Goal: Task Accomplishment & Management: Use online tool/utility

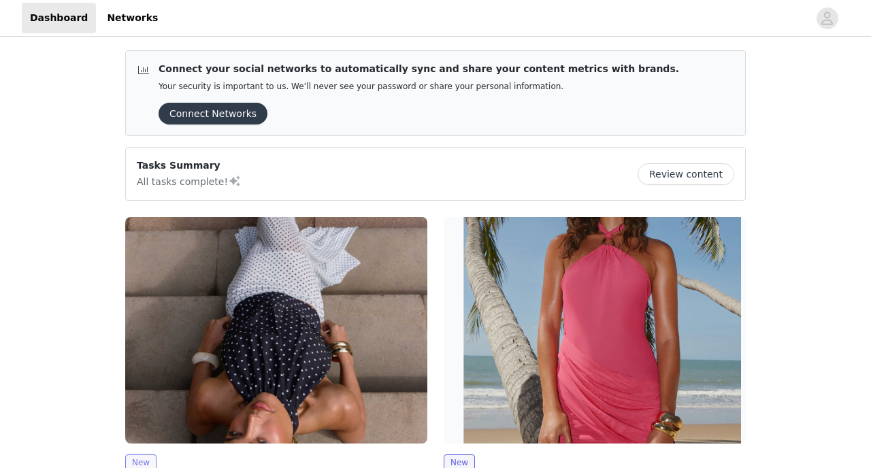
scroll to position [258, 0]
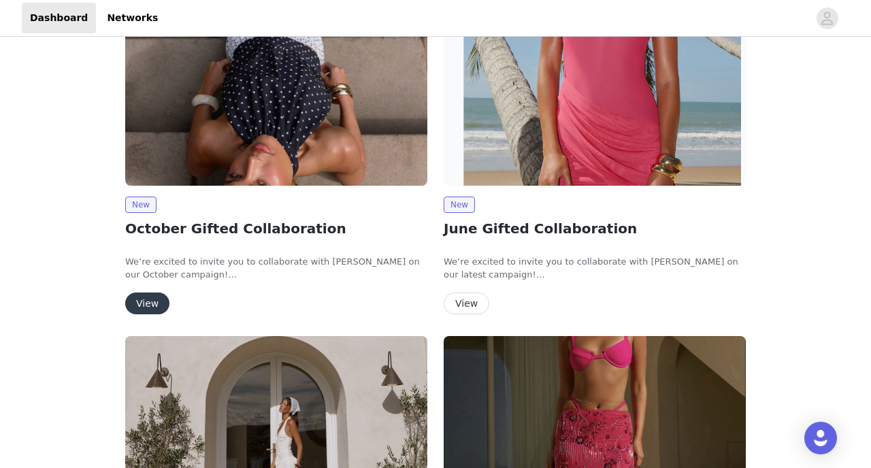
click at [145, 297] on button "View" at bounding box center [147, 304] width 44 height 22
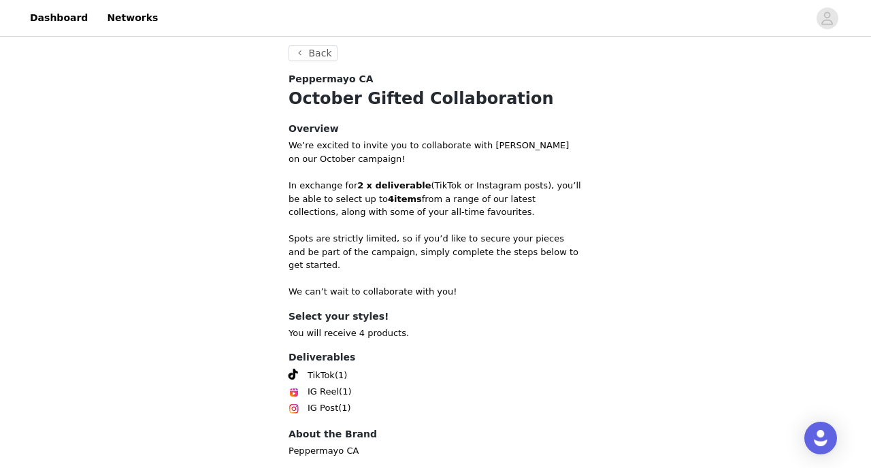
scroll to position [524, 0]
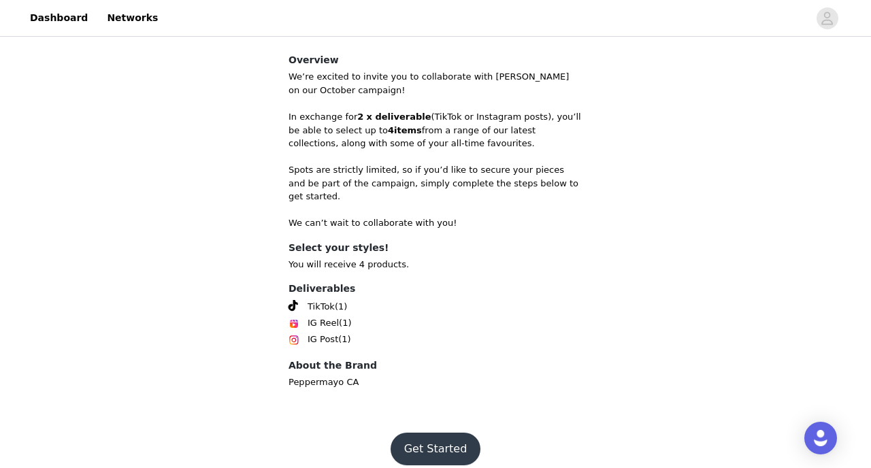
click at [426, 433] on button "Get Started" at bounding box center [436, 449] width 91 height 33
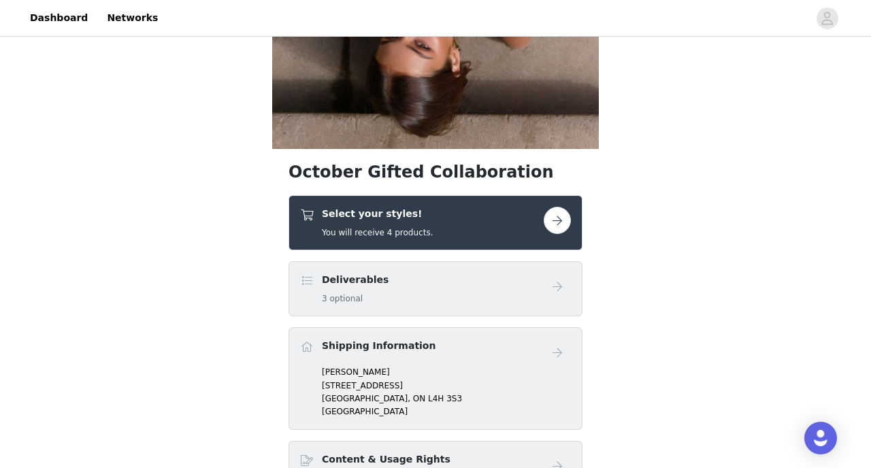
scroll to position [306, 0]
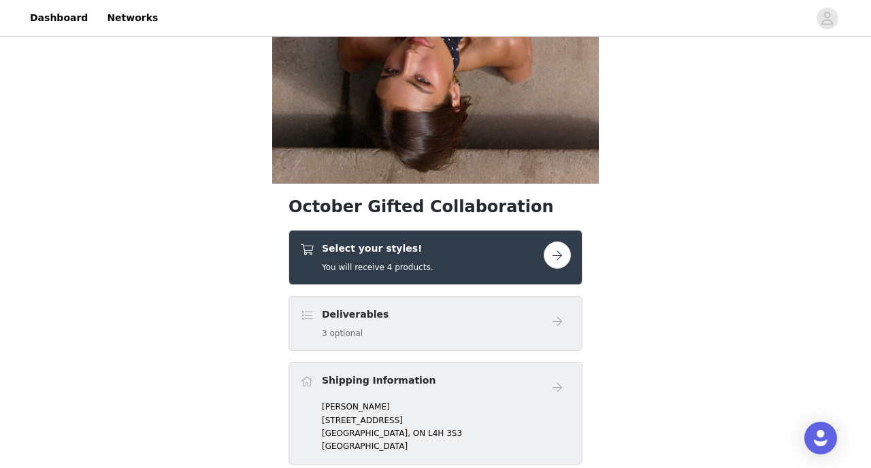
click at [561, 253] on button "button" at bounding box center [557, 255] width 27 height 27
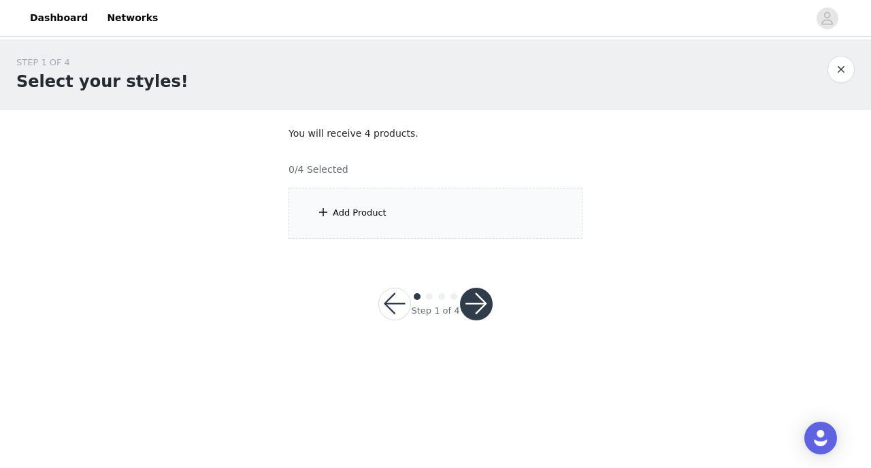
click at [413, 208] on div "Add Product" at bounding box center [436, 213] width 294 height 51
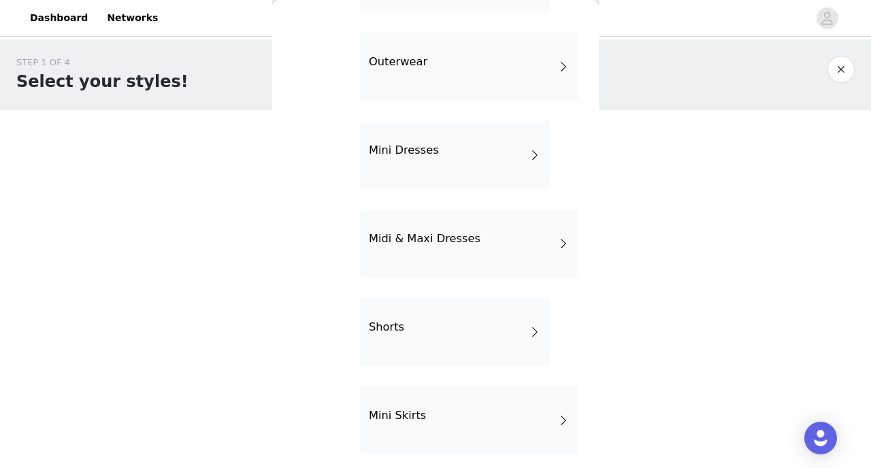
scroll to position [304, 0]
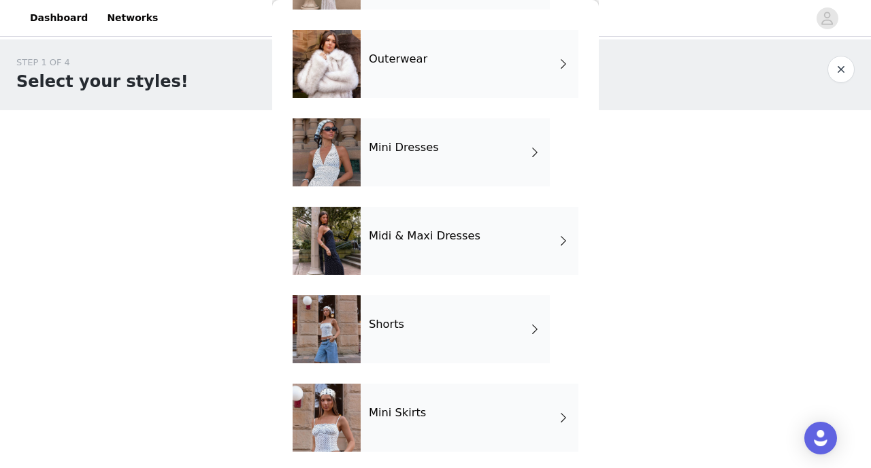
click at [425, 323] on div "Shorts" at bounding box center [455, 329] width 189 height 68
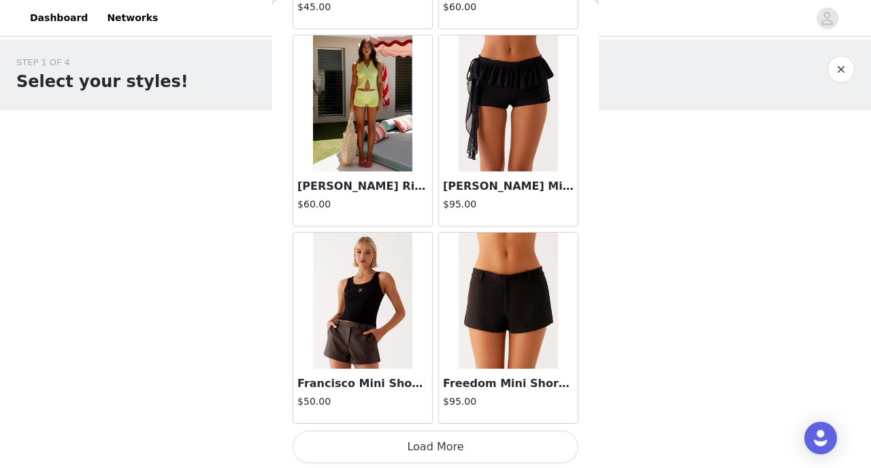
scroll to position [1615, 0]
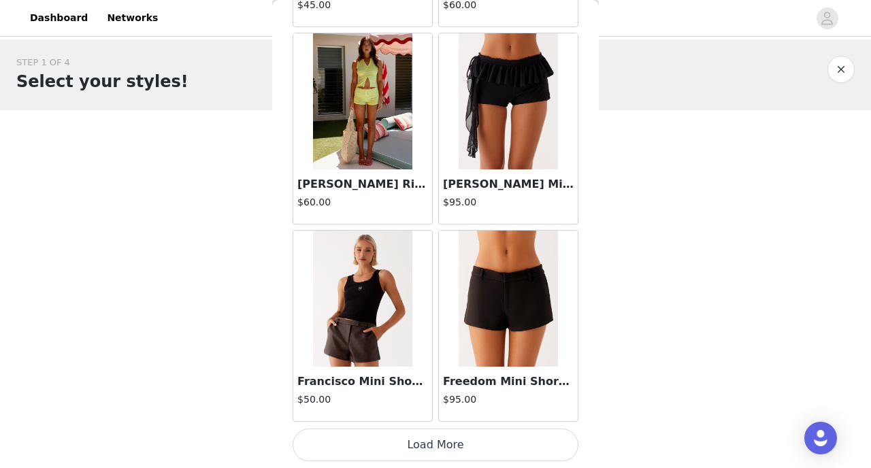
click at [424, 454] on button "Load More" at bounding box center [436, 445] width 286 height 33
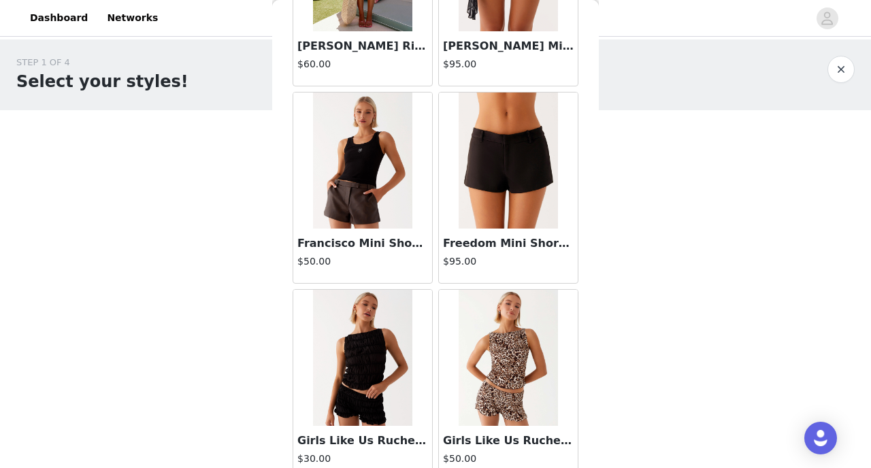
scroll to position [1756, 0]
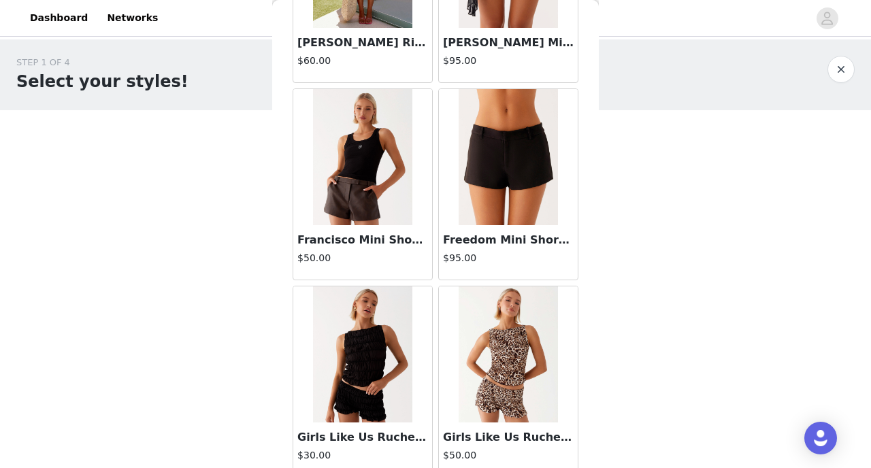
click at [494, 167] on img at bounding box center [508, 157] width 99 height 136
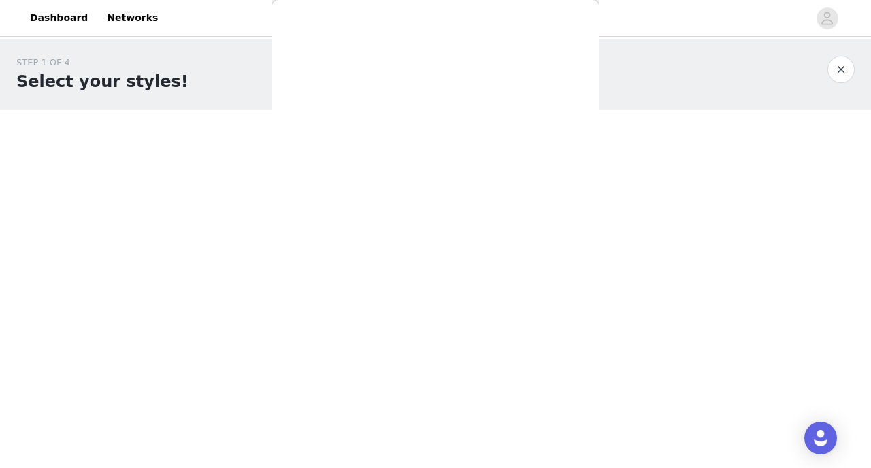
scroll to position [237, 0]
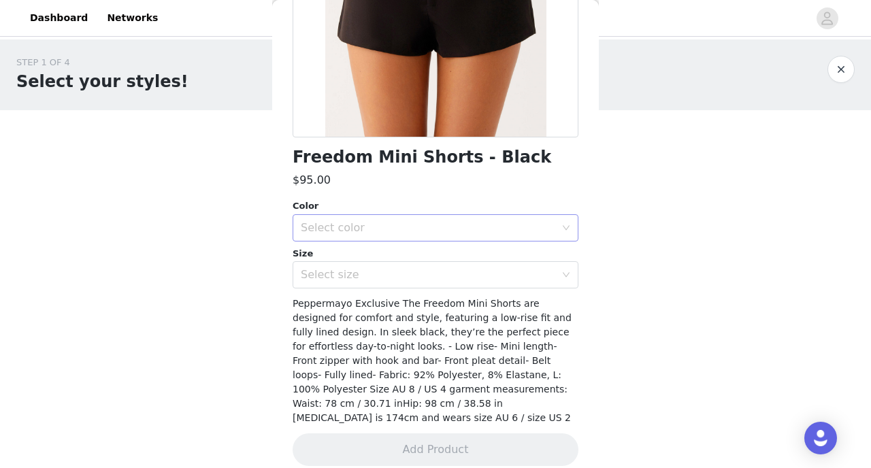
click at [432, 231] on div "Select color" at bounding box center [428, 228] width 255 height 14
click at [378, 255] on li "Black" at bounding box center [436, 258] width 286 height 22
click at [365, 276] on div "Select size" at bounding box center [428, 275] width 255 height 14
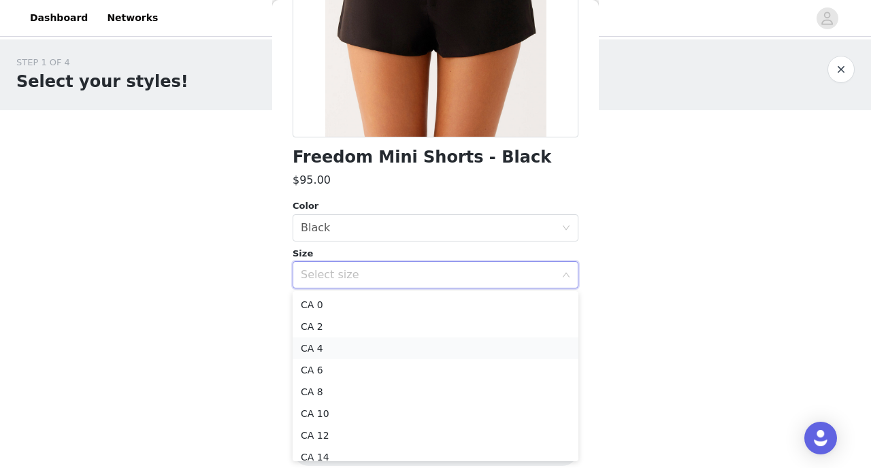
click at [342, 349] on li "CA 4" at bounding box center [436, 349] width 286 height 22
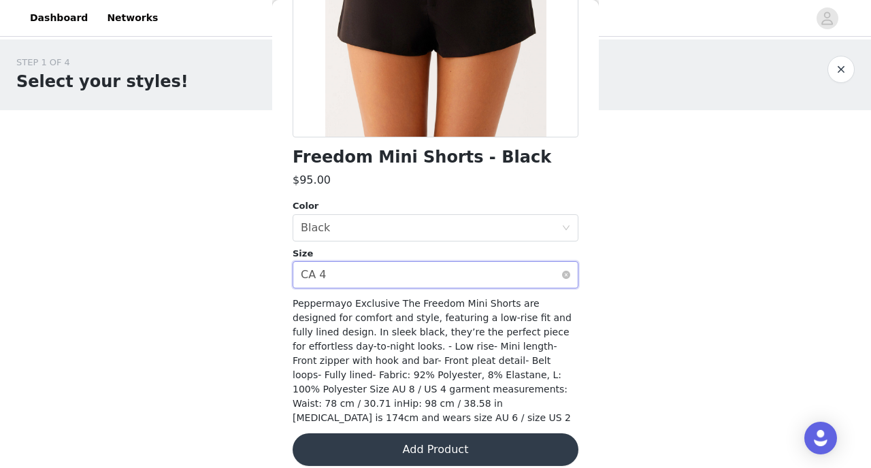
click at [416, 276] on div "Select size CA 4" at bounding box center [431, 275] width 261 height 26
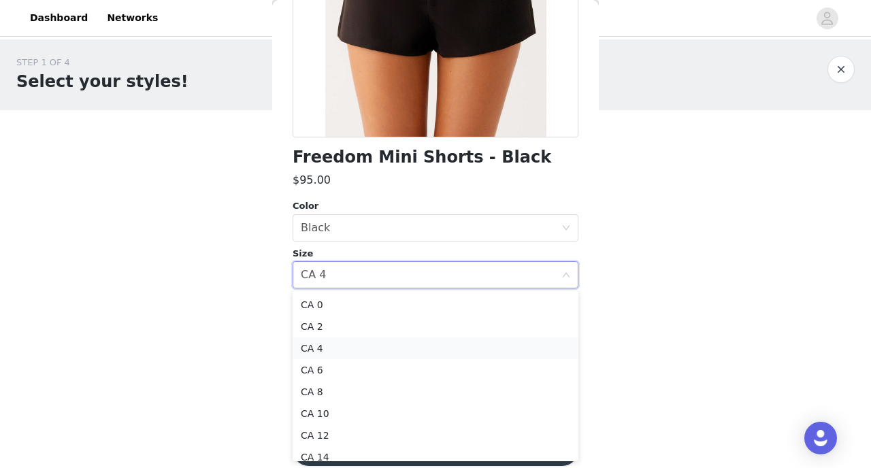
click at [362, 352] on li "CA 4" at bounding box center [436, 349] width 286 height 22
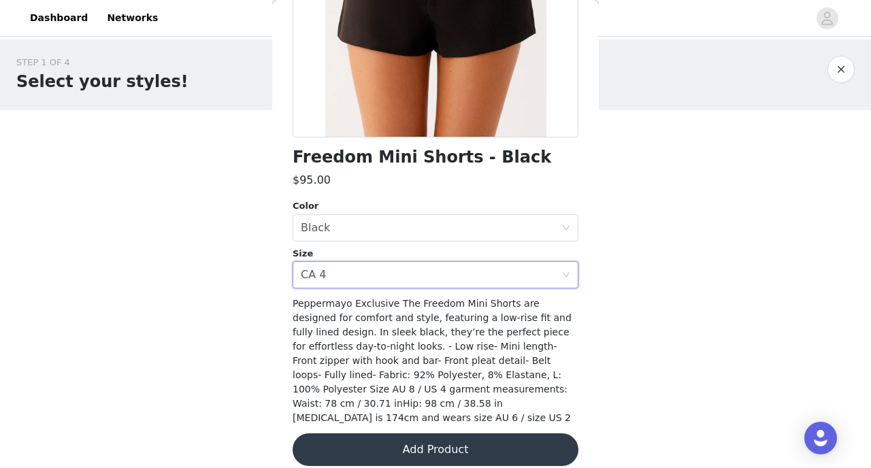
click at [425, 434] on button "Add Product" at bounding box center [436, 450] width 286 height 33
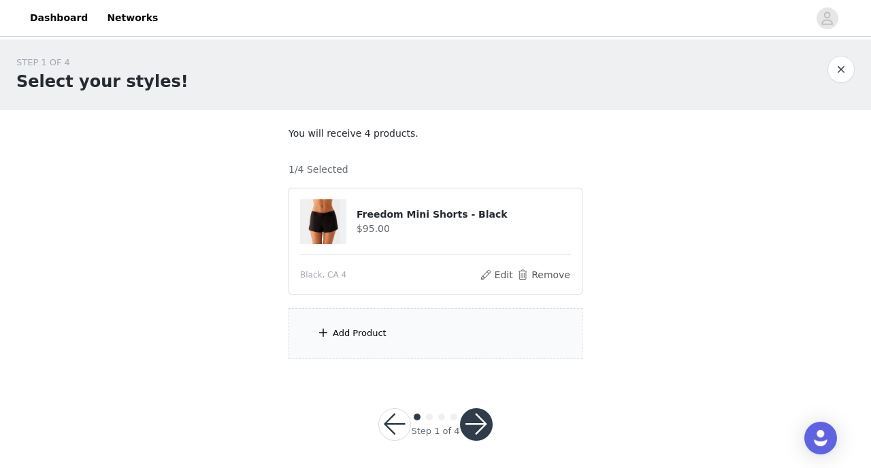
click at [430, 336] on div "Add Product" at bounding box center [436, 333] width 294 height 51
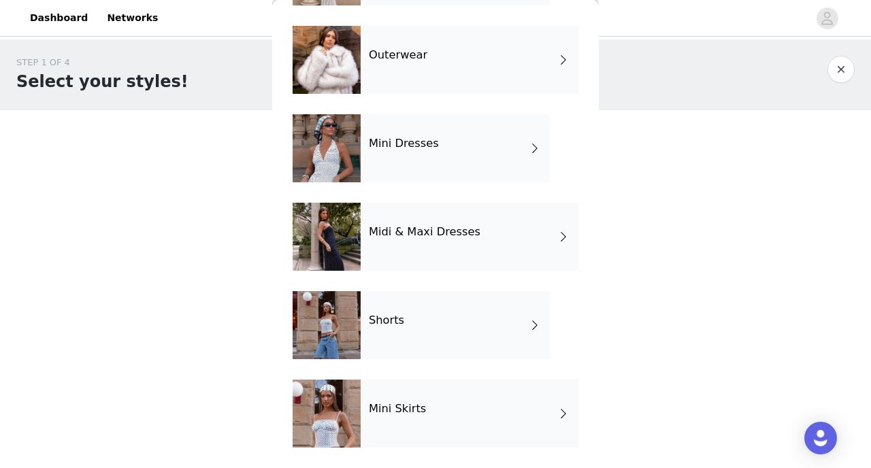
scroll to position [5, 0]
click at [406, 340] on div "Shorts" at bounding box center [455, 325] width 189 height 68
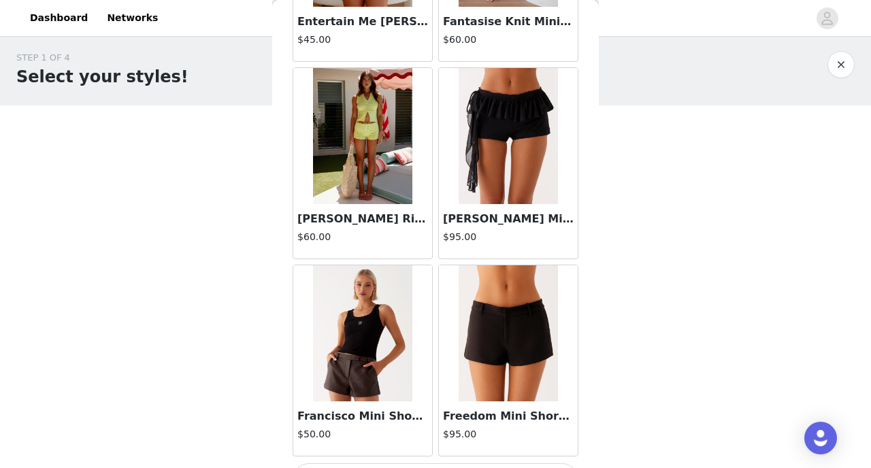
scroll to position [1615, 0]
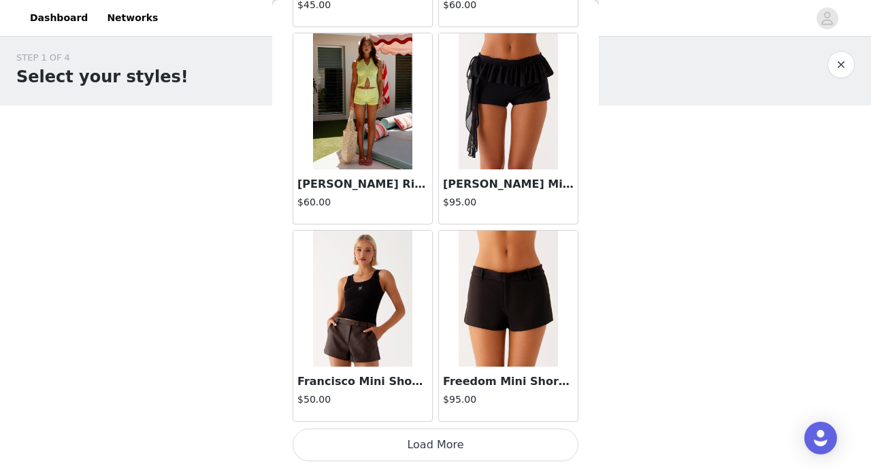
click at [432, 442] on button "Load More" at bounding box center [436, 445] width 286 height 33
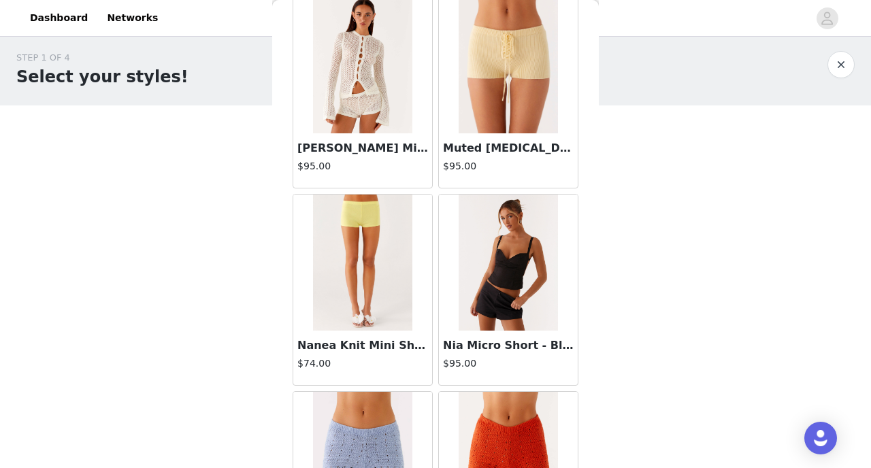
scroll to position [3231, 0]
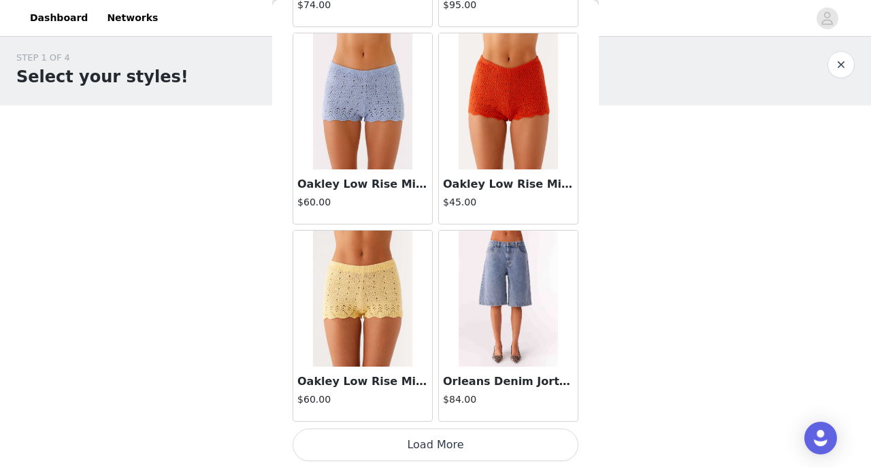
click at [436, 451] on button "Load More" at bounding box center [436, 445] width 286 height 33
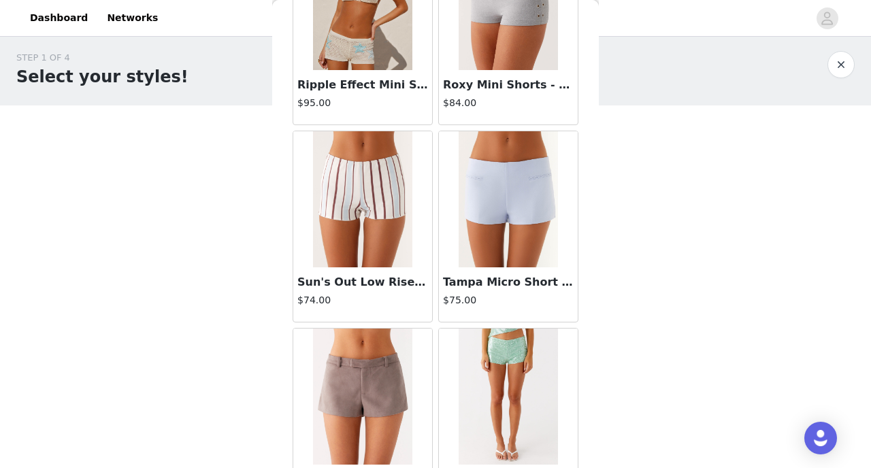
scroll to position [4532, 0]
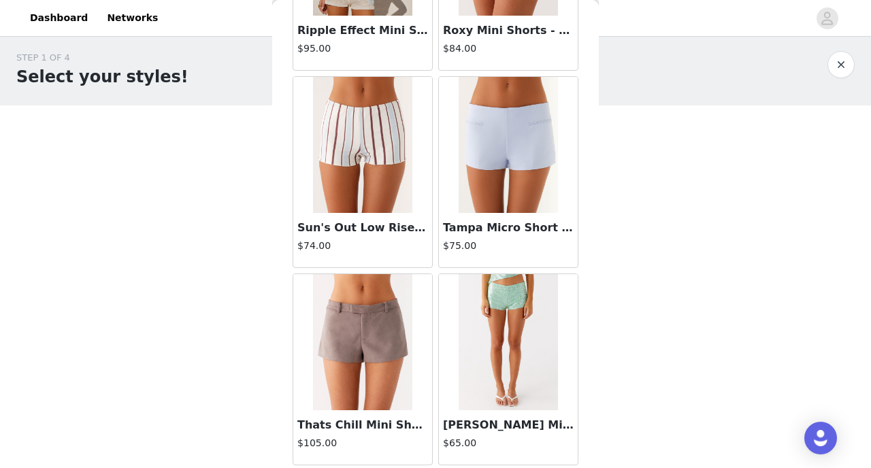
click at [365, 328] on img at bounding box center [362, 342] width 99 height 136
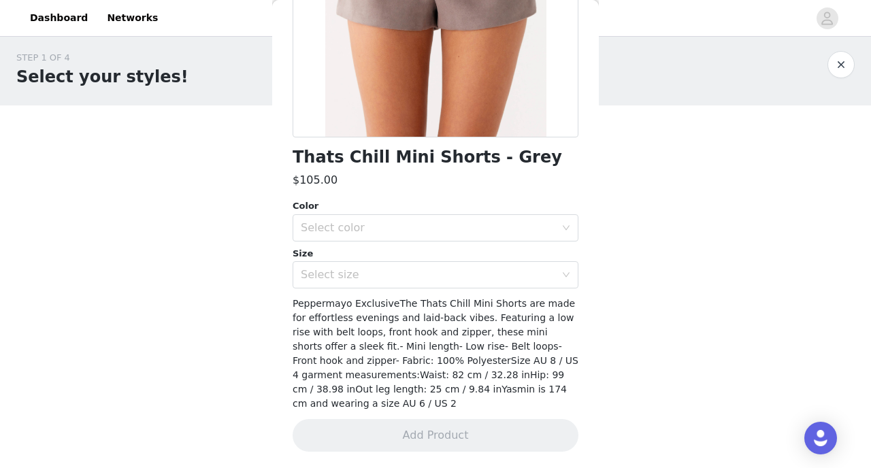
scroll to position [237, 0]
click at [417, 229] on div "Select color" at bounding box center [428, 228] width 255 height 14
click at [386, 266] on li "Brown" at bounding box center [436, 258] width 286 height 22
click at [356, 274] on div "Select size" at bounding box center [428, 275] width 255 height 14
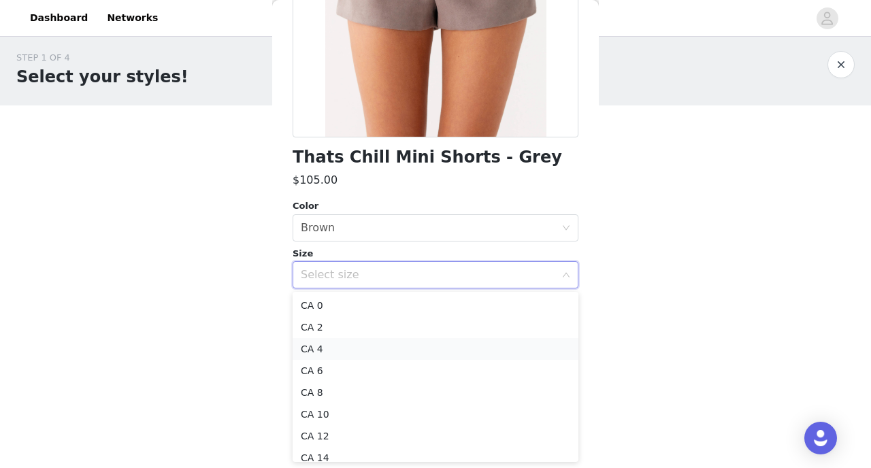
click at [338, 349] on li "CA 4" at bounding box center [436, 349] width 286 height 22
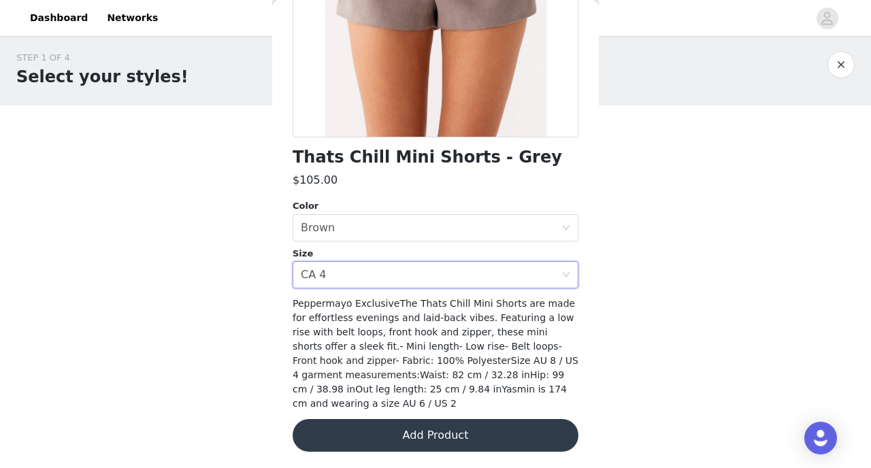
click at [436, 430] on button "Add Product" at bounding box center [436, 435] width 286 height 33
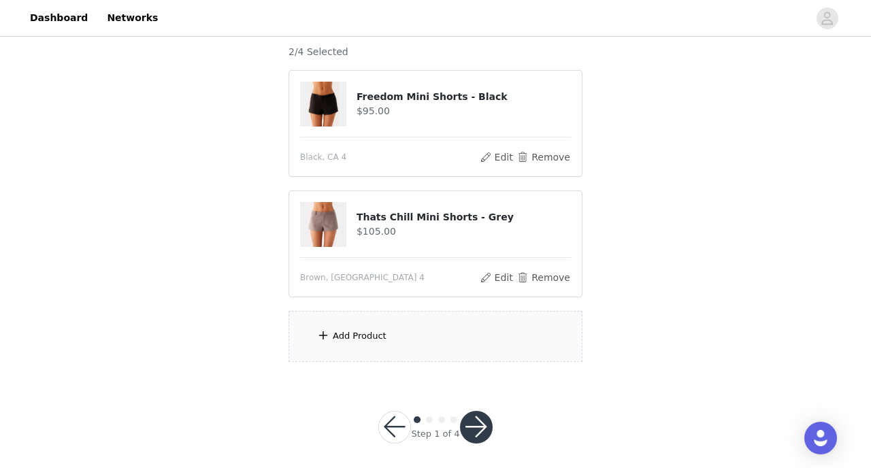
scroll to position [125, 0]
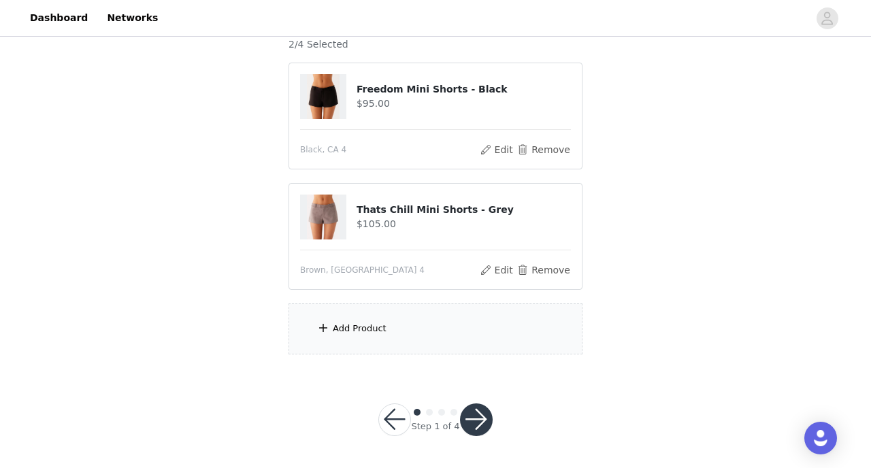
click at [389, 325] on div "Add Product" at bounding box center [436, 329] width 294 height 51
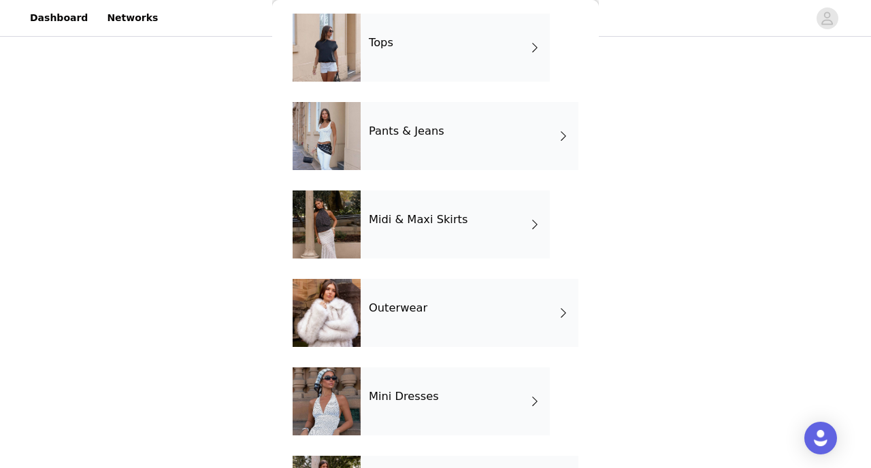
scroll to position [51, 0]
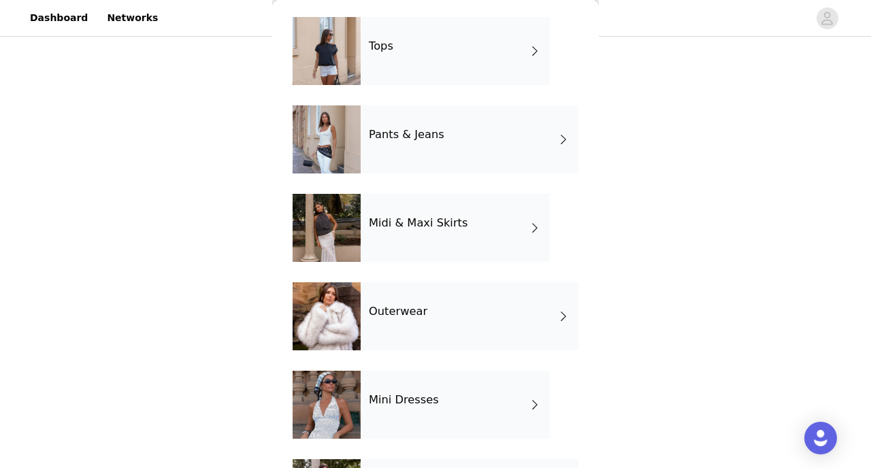
click at [427, 56] on div "Tops" at bounding box center [455, 51] width 189 height 68
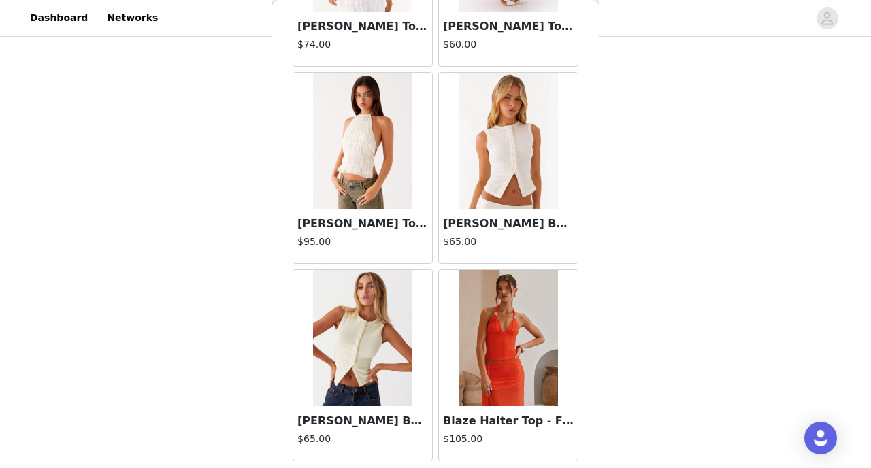
scroll to position [1615, 0]
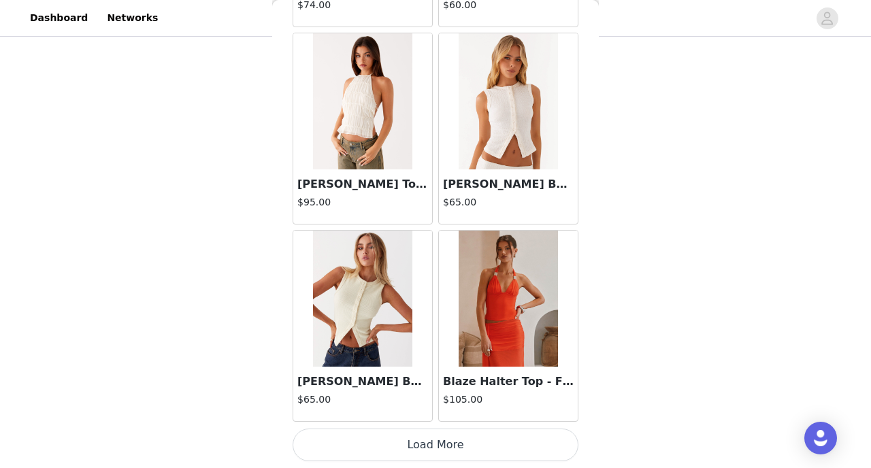
click at [435, 439] on button "Load More" at bounding box center [436, 445] width 286 height 33
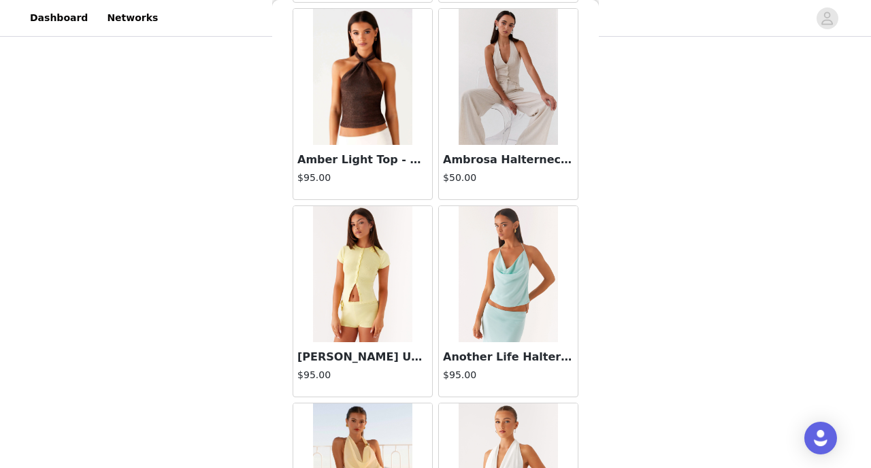
scroll to position [0, 0]
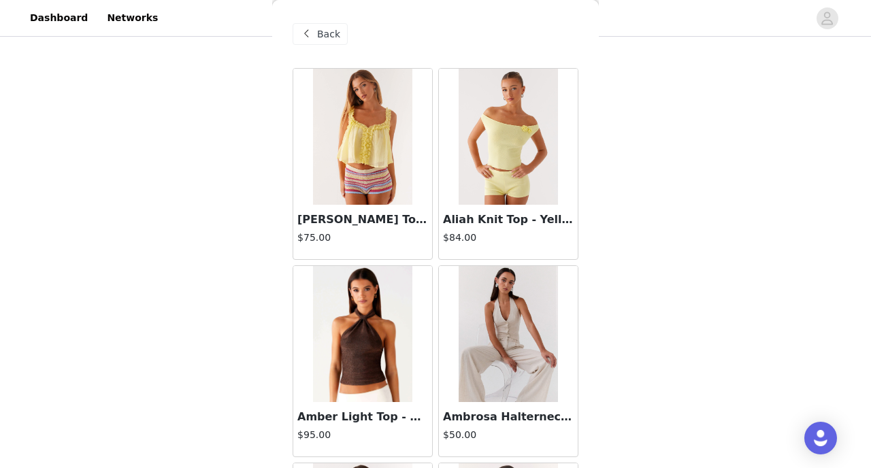
click at [317, 35] on span "Back" at bounding box center [328, 34] width 23 height 14
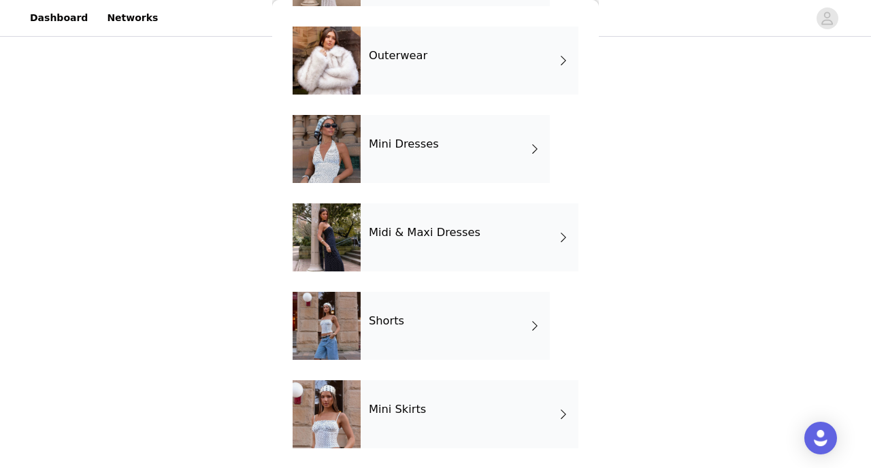
scroll to position [308, 0]
click at [428, 413] on div "Mini Skirts" at bounding box center [470, 414] width 218 height 68
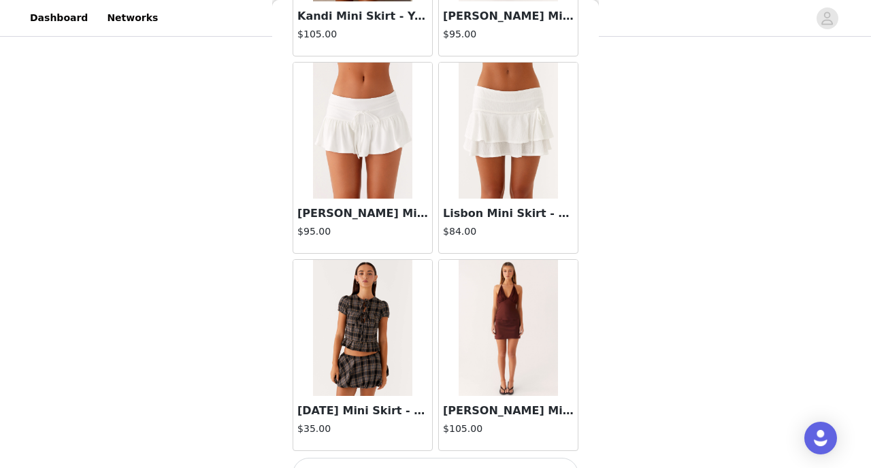
scroll to position [1615, 0]
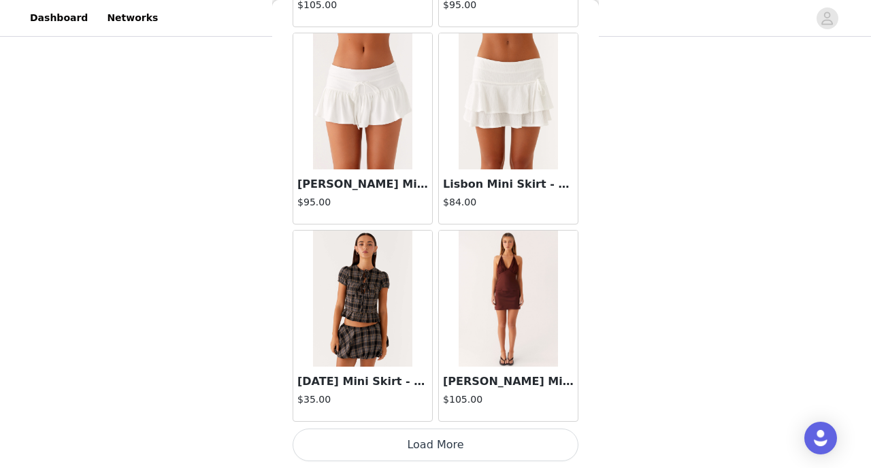
click at [462, 437] on button "Load More" at bounding box center [436, 445] width 286 height 33
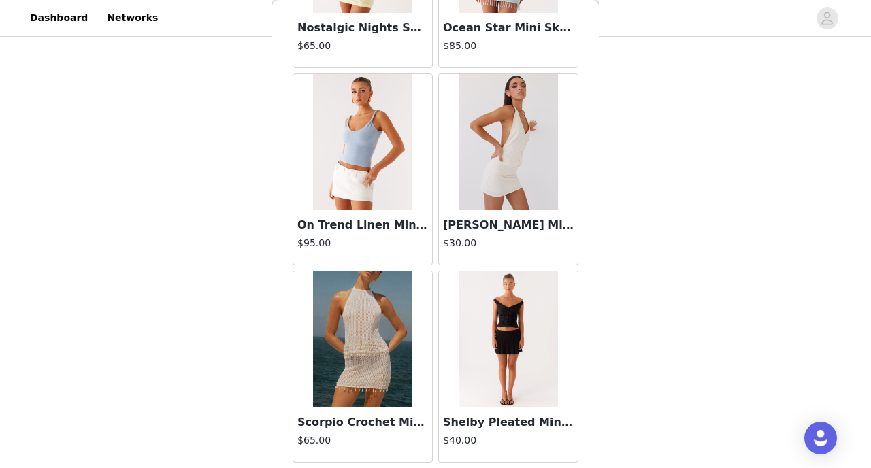
scroll to position [3549, 0]
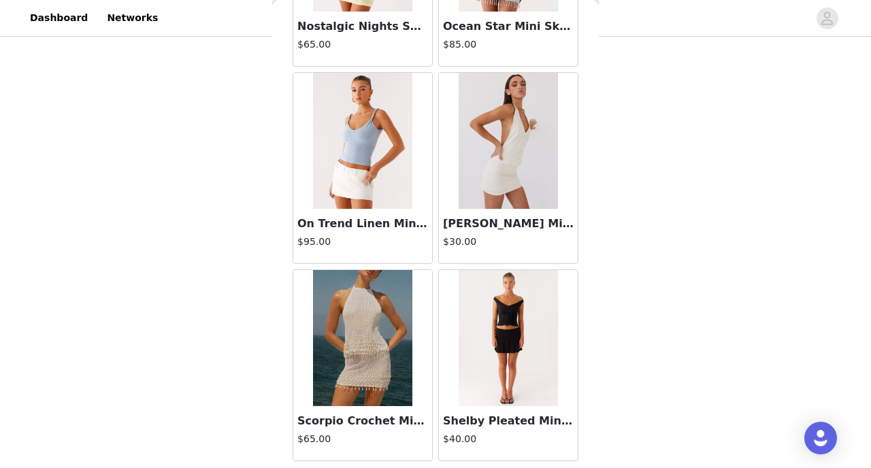
drag, startPoint x: 438, startPoint y: 356, endPoint x: 441, endPoint y: 350, distance: 7.0
click at [441, 351] on div "Shelby Pleated Mini Skirt - Black $40.00" at bounding box center [509, 365] width 146 height 197
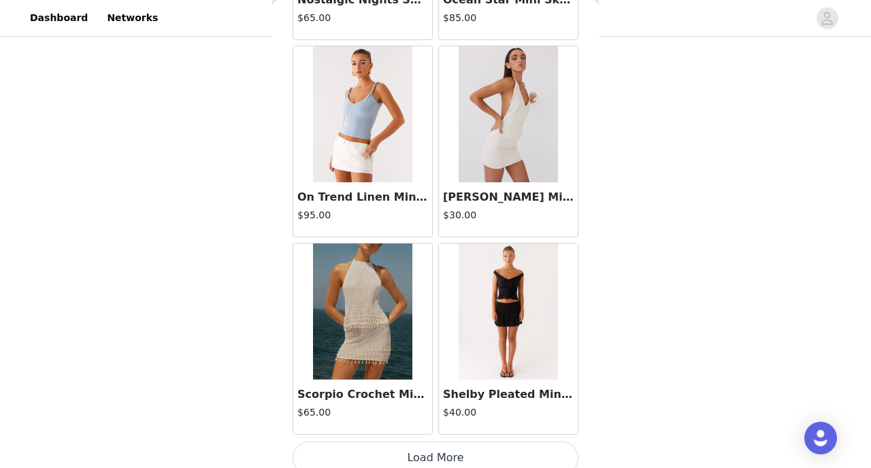
scroll to position [3589, 0]
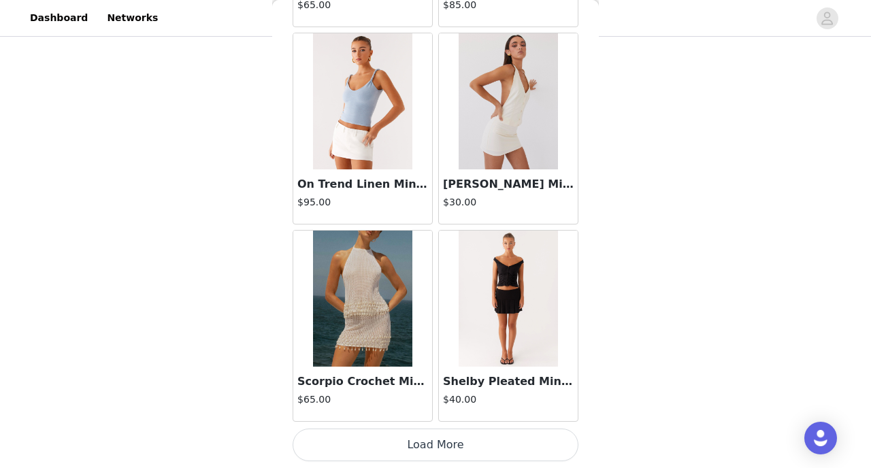
click at [434, 438] on button "Load More" at bounding box center [436, 445] width 286 height 33
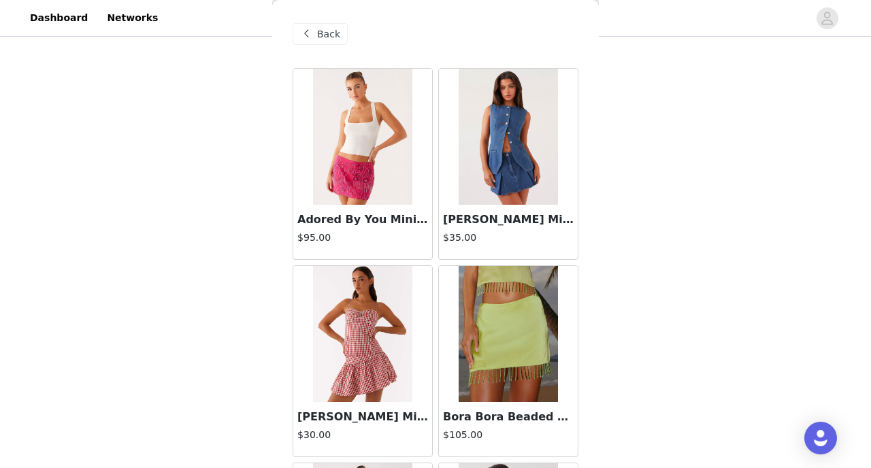
scroll to position [114, 0]
click at [336, 37] on span "Back" at bounding box center [328, 34] width 23 height 14
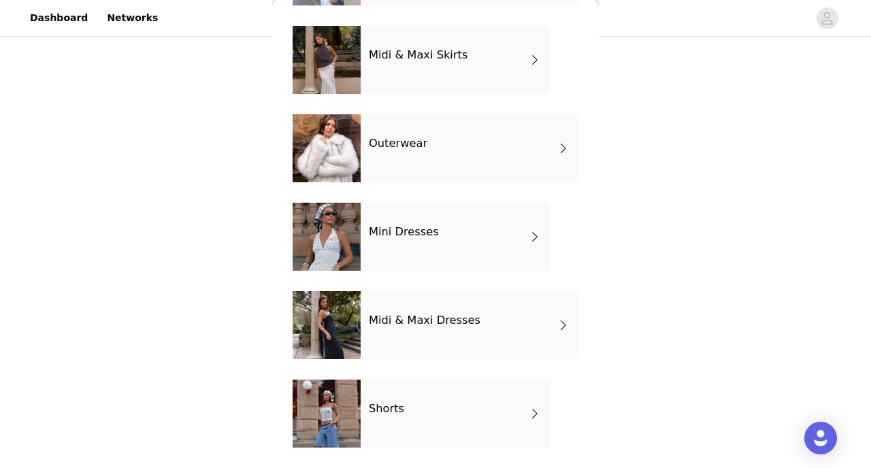
scroll to position [221, 0]
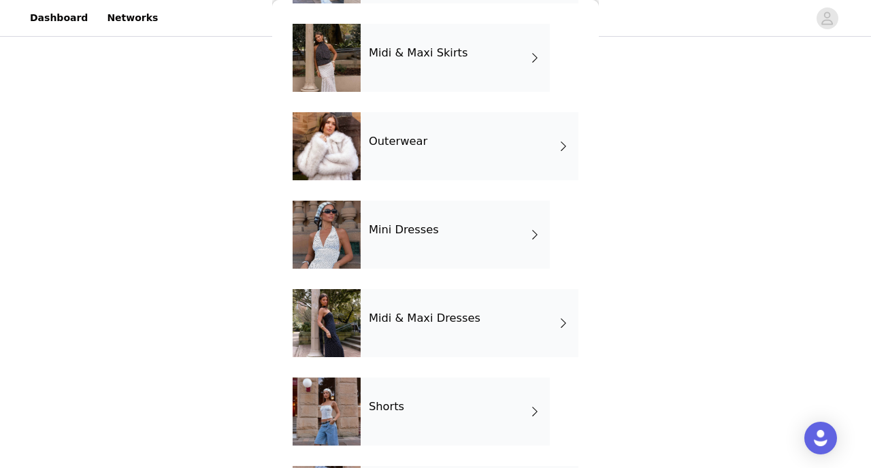
click at [434, 151] on div "Outerwear" at bounding box center [470, 146] width 218 height 68
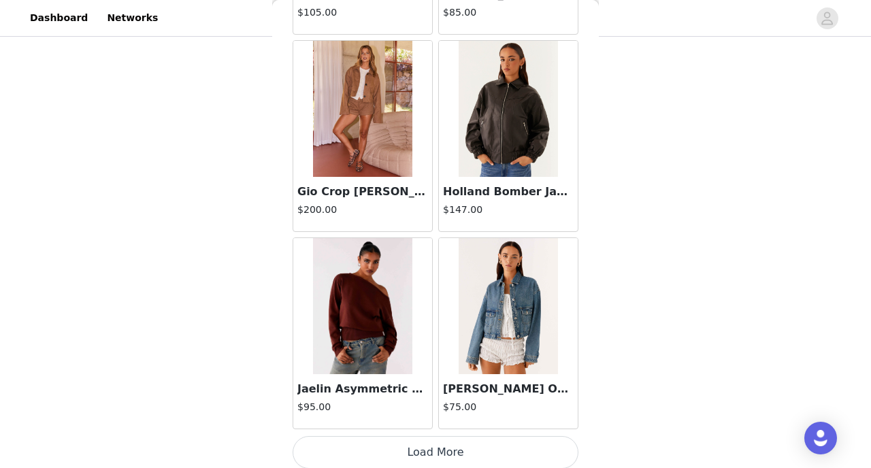
scroll to position [1615, 0]
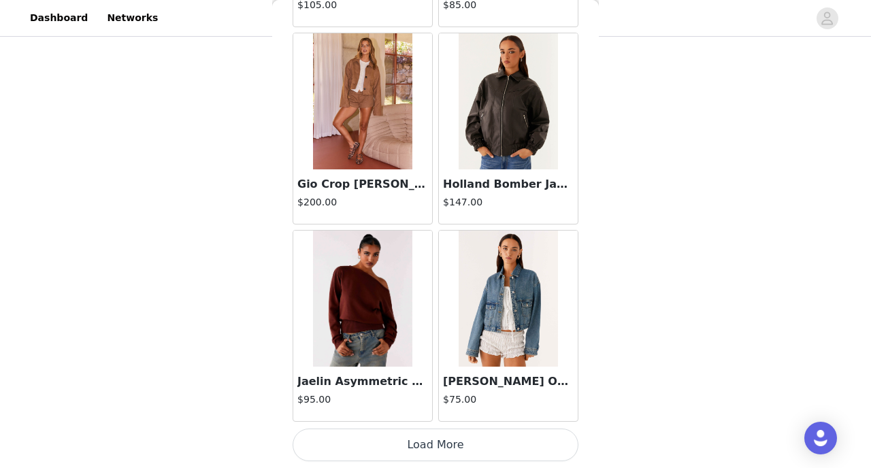
click at [442, 455] on button "Load More" at bounding box center [436, 445] width 286 height 33
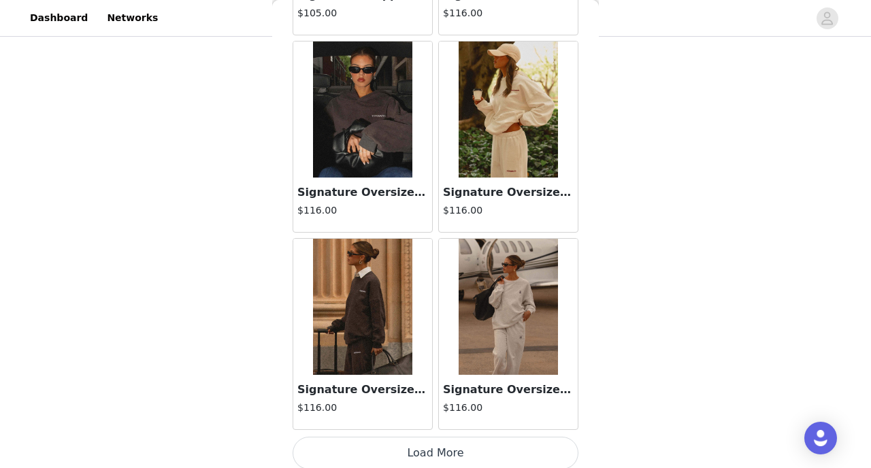
scroll to position [3585, 0]
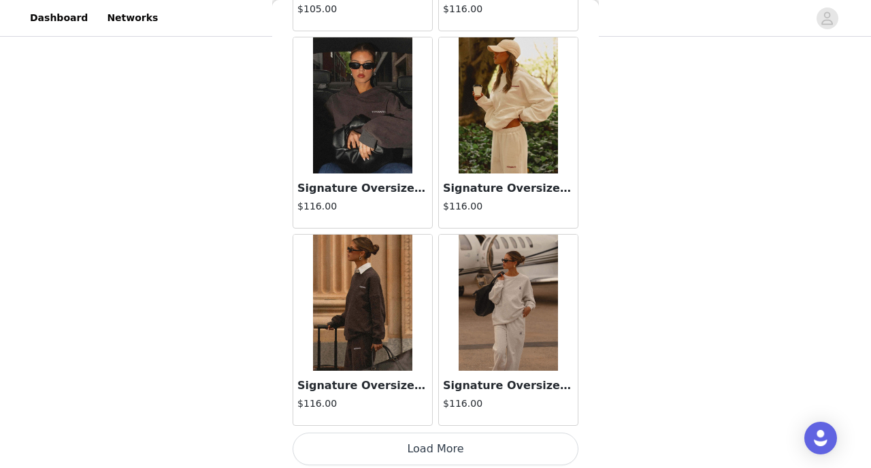
click at [441, 452] on button "Load More" at bounding box center [436, 449] width 286 height 33
